Goal: Navigation & Orientation: Find specific page/section

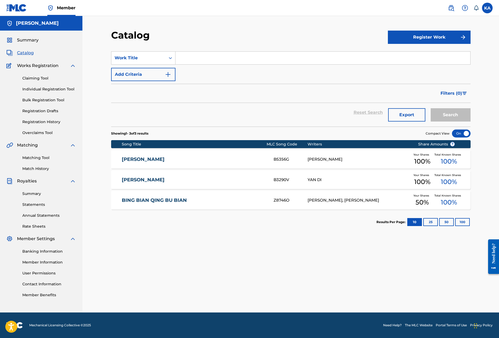
drag, startPoint x: 31, startPoint y: 181, endPoint x: 36, endPoint y: 191, distance: 11.5
click at [31, 181] on span "Royalties" at bounding box center [27, 181] width 20 height 6
click at [38, 196] on link "Summary" at bounding box center [49, 194] width 54 height 6
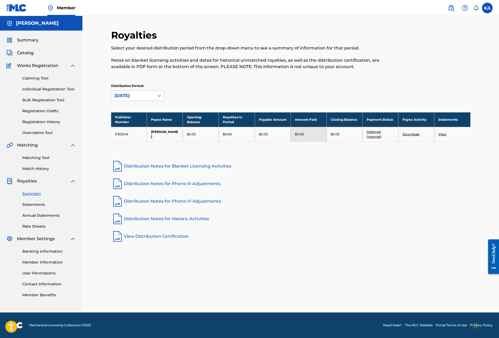
click at [39, 249] on link "Banking Information" at bounding box center [49, 252] width 54 height 6
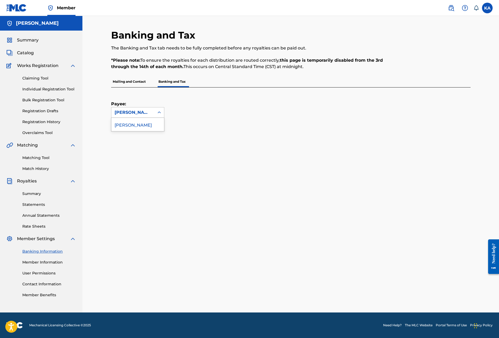
click at [156, 112] on div at bounding box center [159, 113] width 10 height 10
click at [131, 128] on div "[PERSON_NAME]" at bounding box center [137, 124] width 53 height 13
drag, startPoint x: 212, startPoint y: 145, endPoint x: 192, endPoint y: 96, distance: 52.8
click at [213, 144] on div "Banking and Tax The Banking and Tax tab needs to be fully completed before any …" at bounding box center [290, 170] width 359 height 283
drag, startPoint x: 181, startPoint y: 85, endPoint x: 193, endPoint y: 84, distance: 12.0
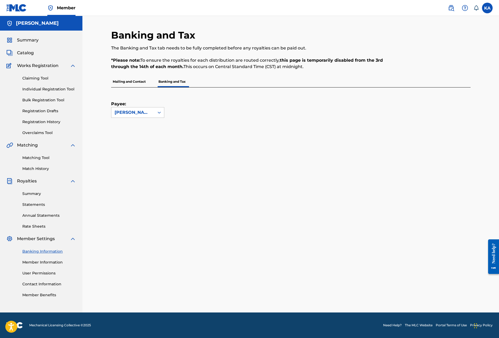
click at [182, 85] on p "Banking and Tax" at bounding box center [172, 81] width 30 height 11
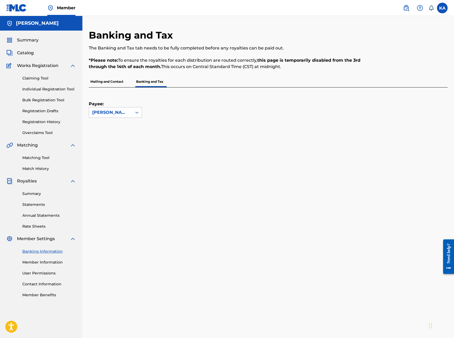
drag, startPoint x: 454, startPoint y: 234, endPoint x: 464, endPoint y: 302, distance: 68.0
click html "Need help? Resource Center Help Get the help you need from our knowledge base N…"
click at [52, 251] on link "Banking Information" at bounding box center [49, 252] width 54 height 6
drag, startPoint x: 36, startPoint y: 252, endPoint x: 62, endPoint y: 251, distance: 26.3
click at [36, 252] on link "Banking Information" at bounding box center [49, 252] width 54 height 6
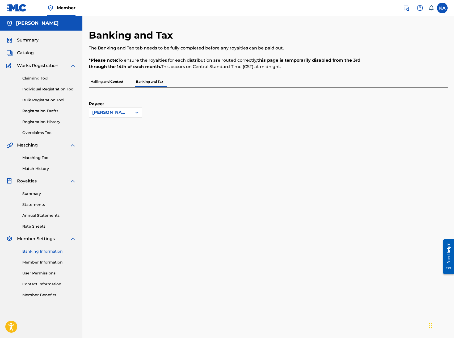
click at [47, 251] on link "Banking Information" at bounding box center [49, 252] width 54 height 6
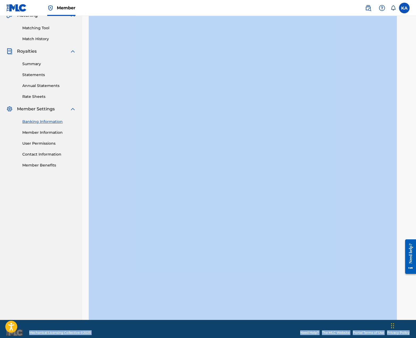
scroll to position [137, 0]
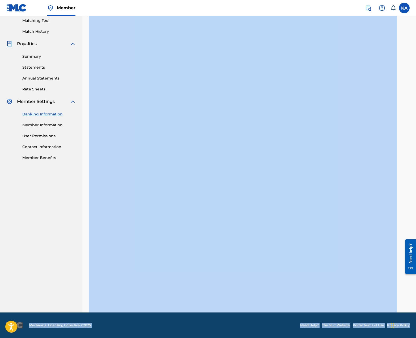
drag, startPoint x: 405, startPoint y: 162, endPoint x: 406, endPoint y: 344, distance: 182.3
click at [406, 201] on html "Accessibility Screen-Reader Guide, Feedback, and Issue Reporting | New window C…" at bounding box center [208, 32] width 416 height 338
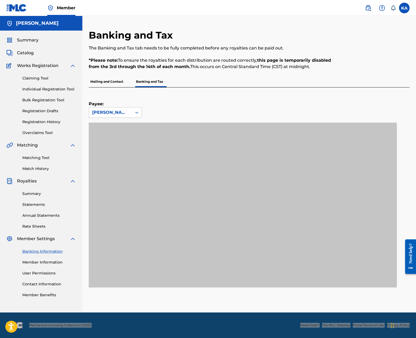
scroll to position [0, 0]
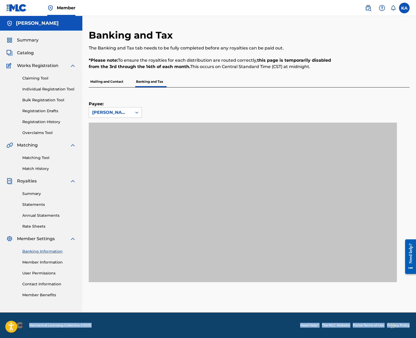
click at [73, 182] on img at bounding box center [73, 181] width 6 height 6
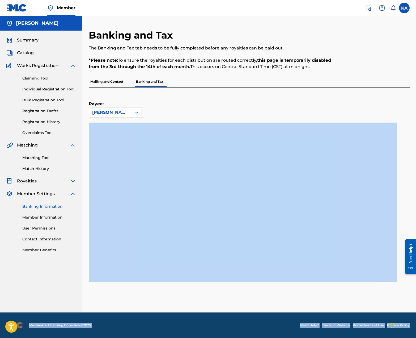
click at [56, 241] on link "Contact Information" at bounding box center [49, 239] width 54 height 6
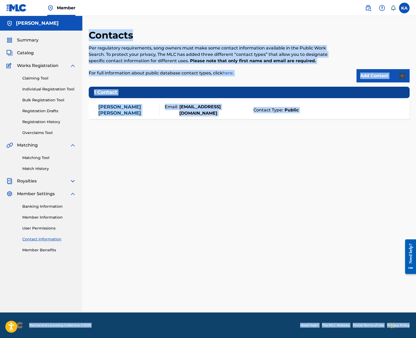
drag, startPoint x: 34, startPoint y: 39, endPoint x: 30, endPoint y: 45, distance: 6.7
click at [34, 39] on span "Summary" at bounding box center [28, 40] width 22 height 6
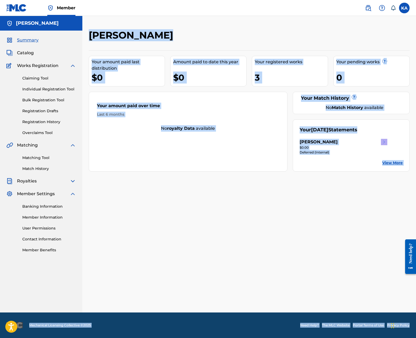
scroll to position [0, 0]
click at [72, 63] on img at bounding box center [73, 65] width 6 height 6
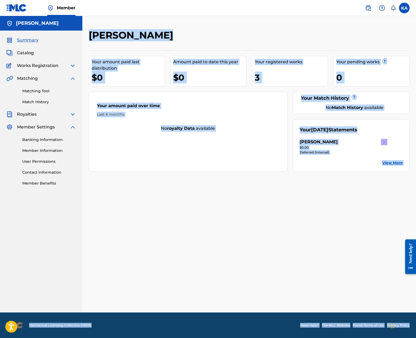
scroll to position [0, 0]
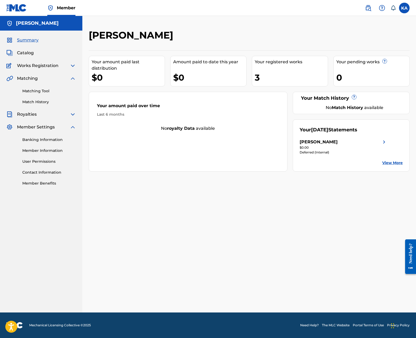
click at [46, 64] on span "Works Registration" at bounding box center [37, 65] width 41 height 6
click at [35, 100] on link "Match History" at bounding box center [49, 102] width 54 height 6
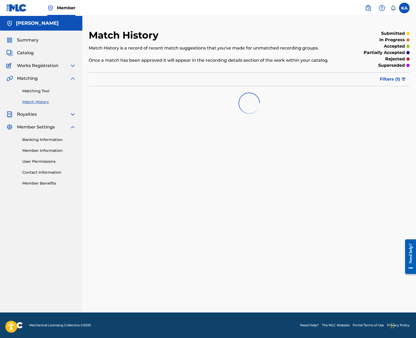
scroll to position [0, 0]
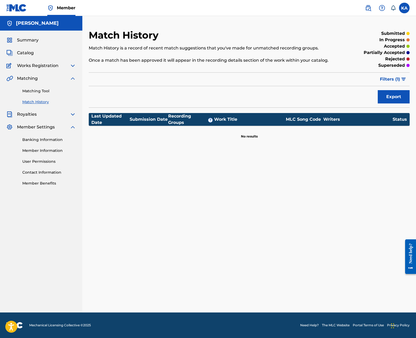
click at [36, 89] on link "Matching Tool" at bounding box center [49, 91] width 54 height 6
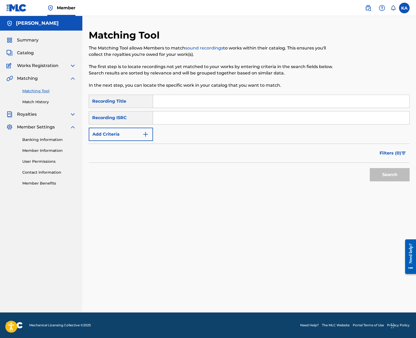
scroll to position [0, 0]
click at [205, 122] on input "Search Form" at bounding box center [281, 117] width 256 height 13
click at [24, 54] on span "Catalog" at bounding box center [25, 53] width 17 height 6
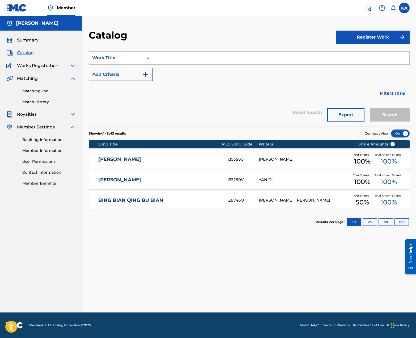
click at [263, 56] on input "Search Form" at bounding box center [281, 58] width 256 height 13
click at [41, 175] on link "Contact Information" at bounding box center [49, 173] width 54 height 6
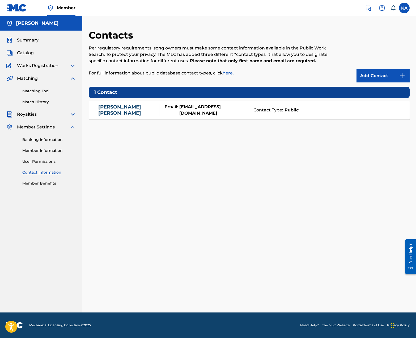
click at [41, 175] on link "Contact Information" at bounding box center [49, 173] width 54 height 6
click at [31, 39] on span "Summary" at bounding box center [28, 40] width 22 height 6
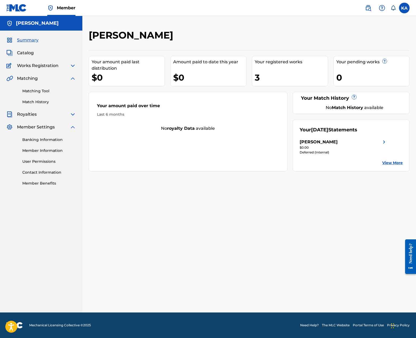
click at [30, 54] on span "Catalog" at bounding box center [25, 53] width 17 height 6
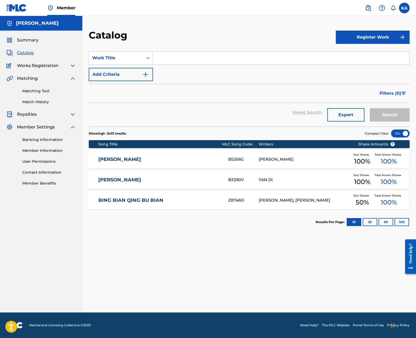
scroll to position [1, 0]
click at [395, 7] on icon at bounding box center [393, 7] width 5 height 5
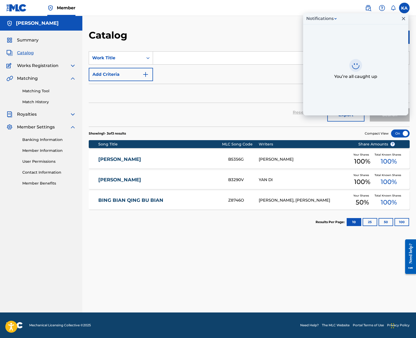
click at [395, 7] on icon at bounding box center [393, 7] width 5 height 5
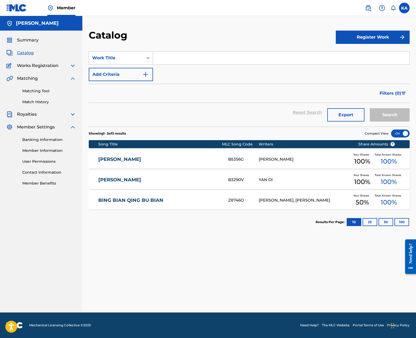
scroll to position [0, 0]
click at [52, 7] on img at bounding box center [50, 8] width 6 height 6
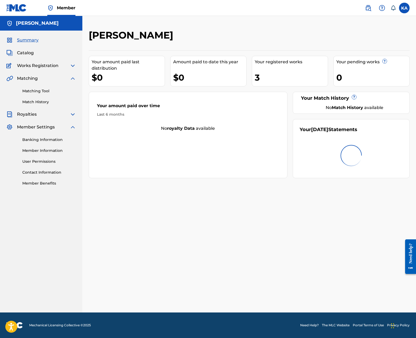
click at [52, 7] on img at bounding box center [50, 8] width 6 height 6
click at [44, 184] on link "Member Benefits" at bounding box center [49, 183] width 54 height 6
